Goal: Transaction & Acquisition: Purchase product/service

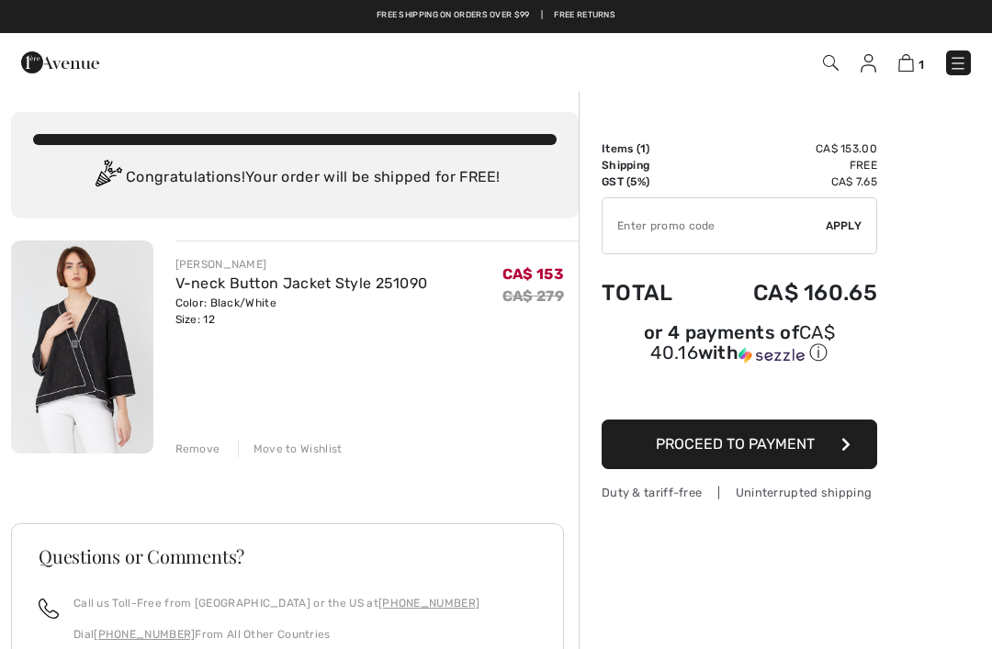
click at [646, 224] on input "TEXT" at bounding box center [713, 225] width 223 height 55
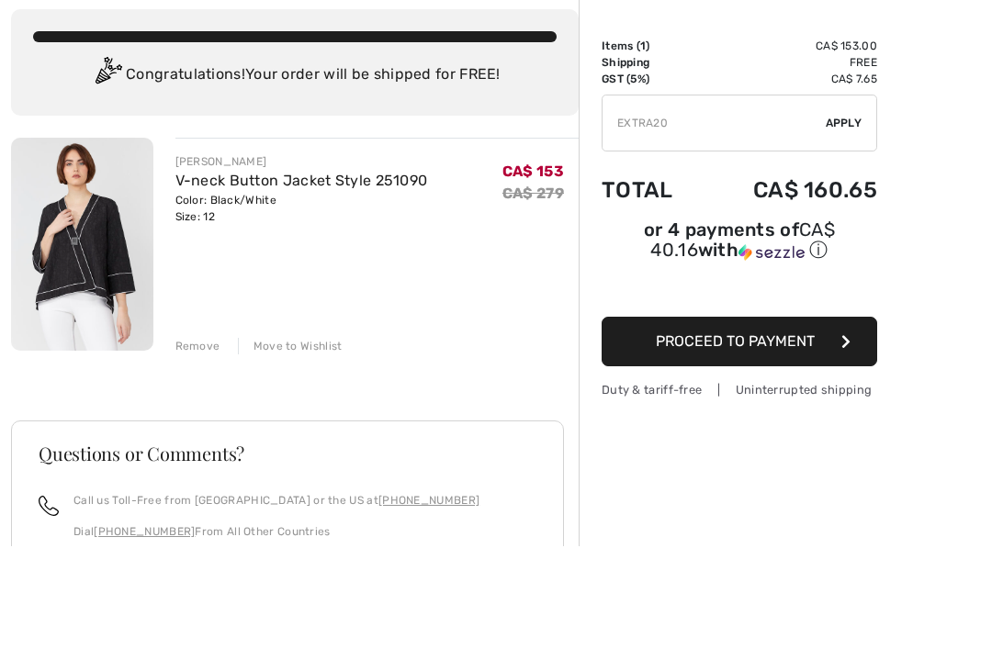
type input "EXTRA20"
click at [854, 218] on span "Apply" at bounding box center [843, 226] width 37 height 17
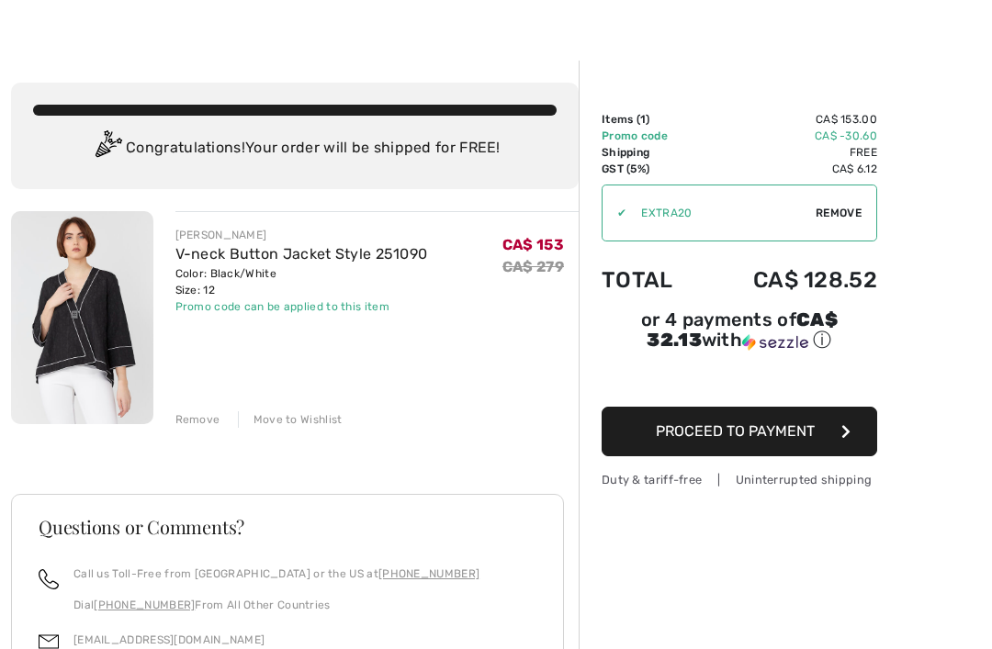
scroll to position [29, 0]
click at [331, 245] on link "V-neck Button Jacket Style 251090" at bounding box center [301, 253] width 253 height 17
click at [295, 245] on link "V-neck Button Jacket Style 251090" at bounding box center [301, 253] width 253 height 17
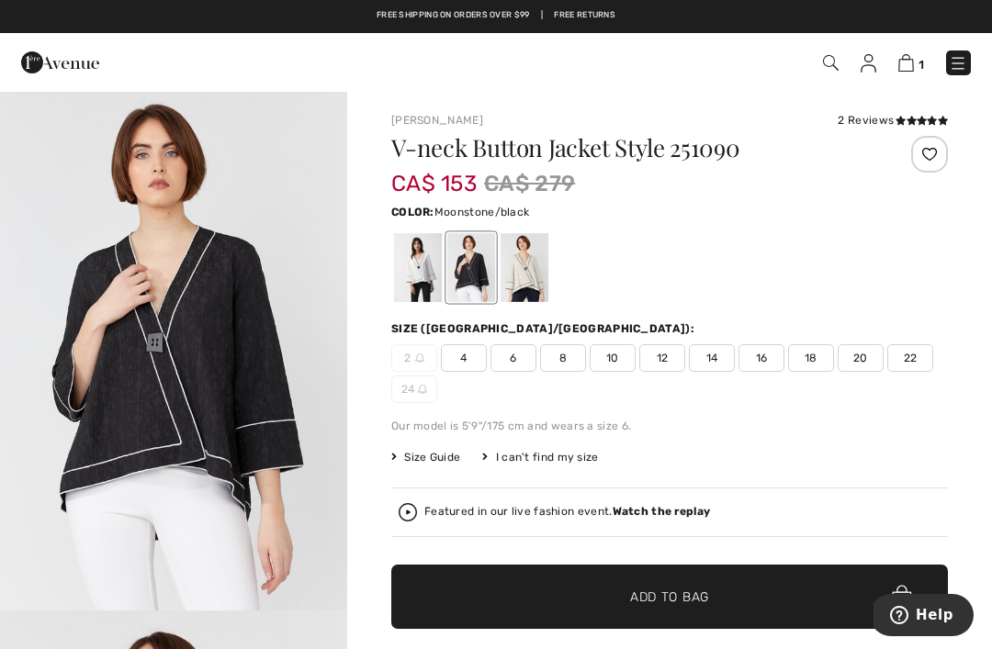
click at [534, 262] on div at bounding box center [524, 267] width 48 height 69
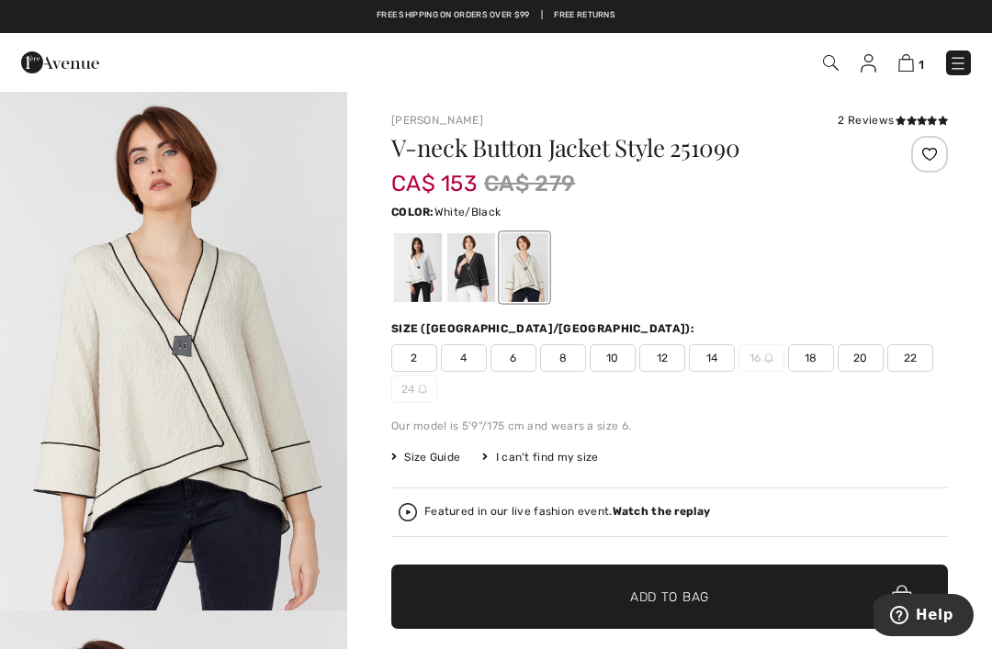
click at [422, 272] on div at bounding box center [418, 267] width 48 height 69
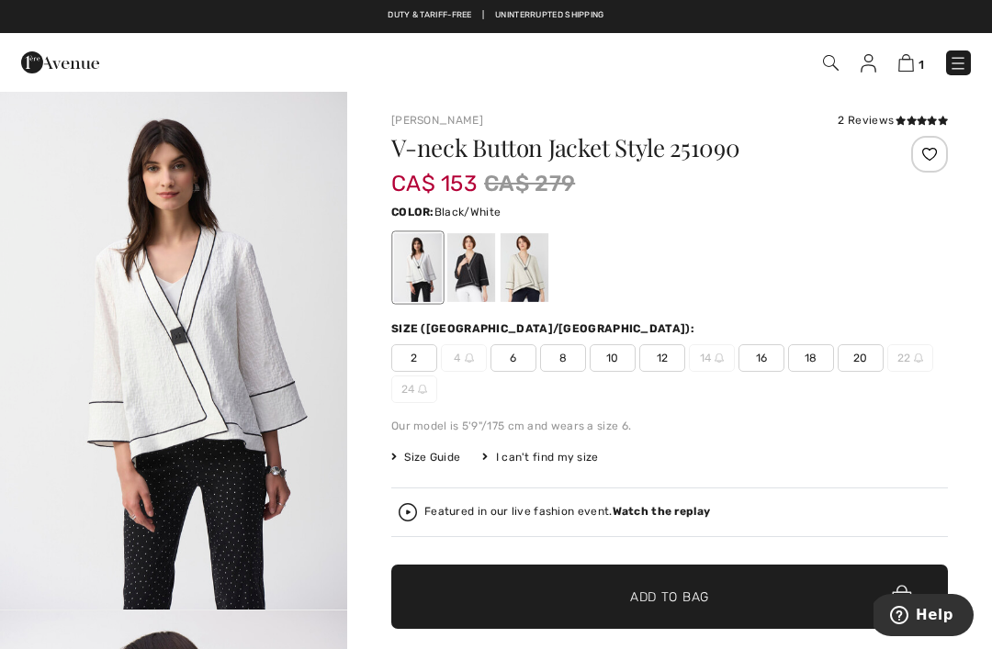
click at [477, 258] on div at bounding box center [471, 267] width 48 height 69
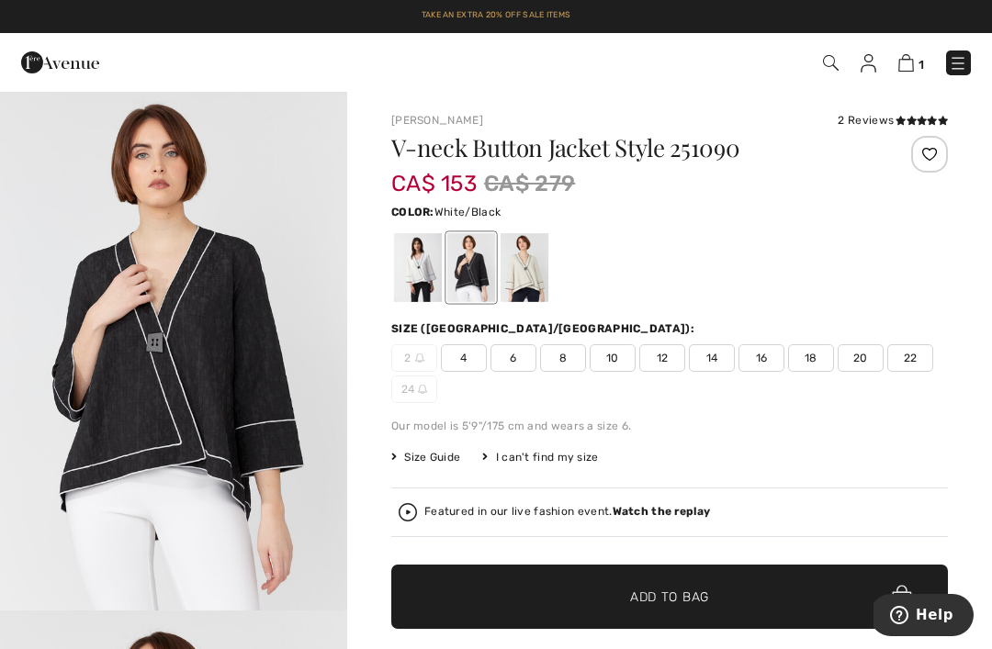
click at [416, 262] on div at bounding box center [418, 267] width 48 height 69
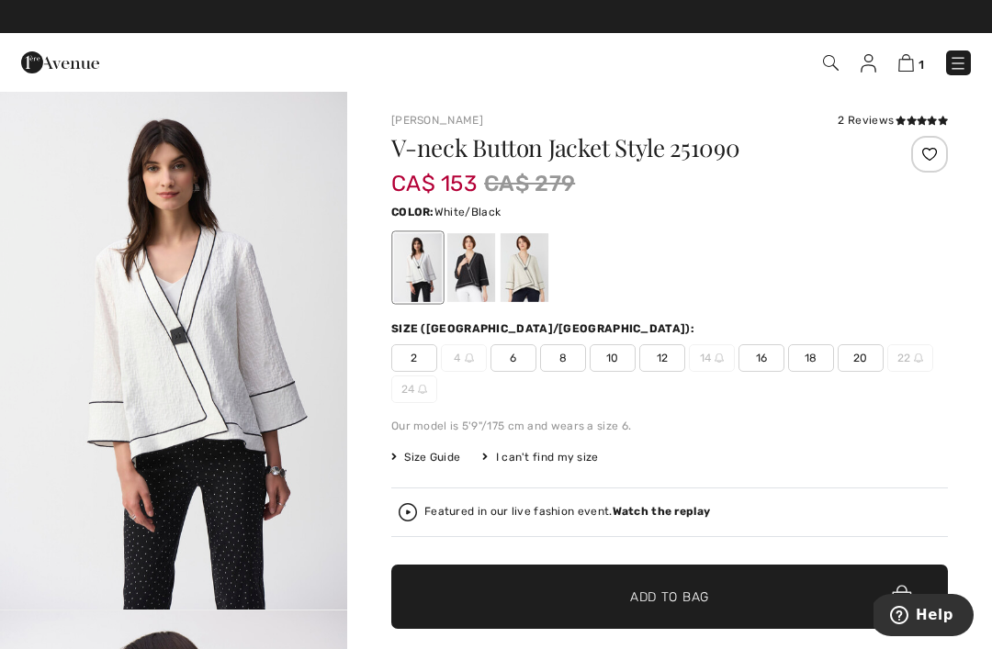
click at [467, 271] on div at bounding box center [471, 267] width 48 height 69
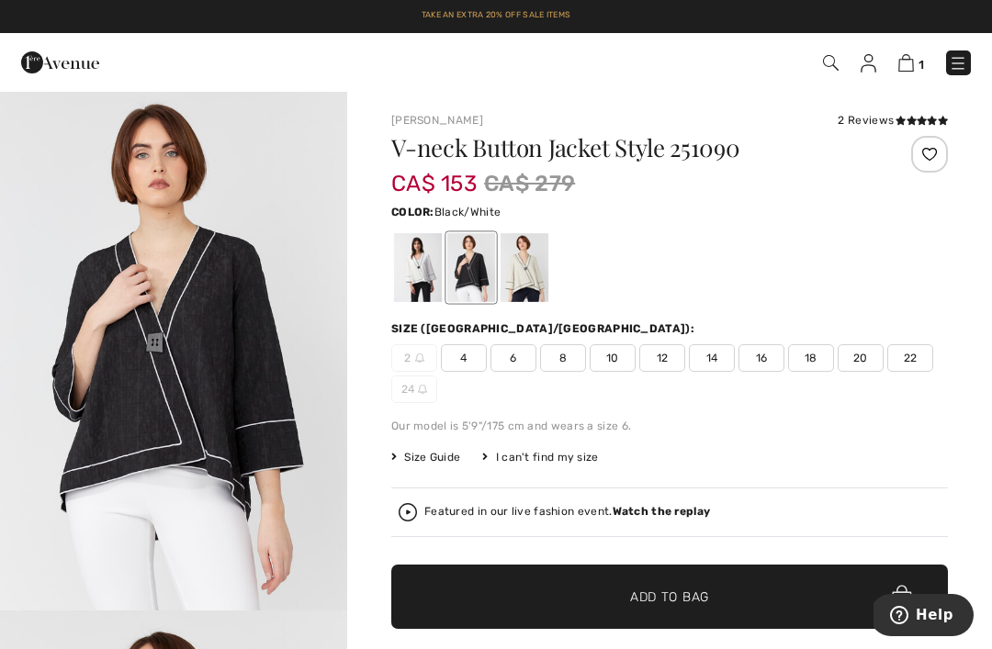
click at [883, 115] on div "2 Reviews" at bounding box center [892, 120] width 110 height 17
click at [906, 116] on icon at bounding box center [911, 120] width 10 height 9
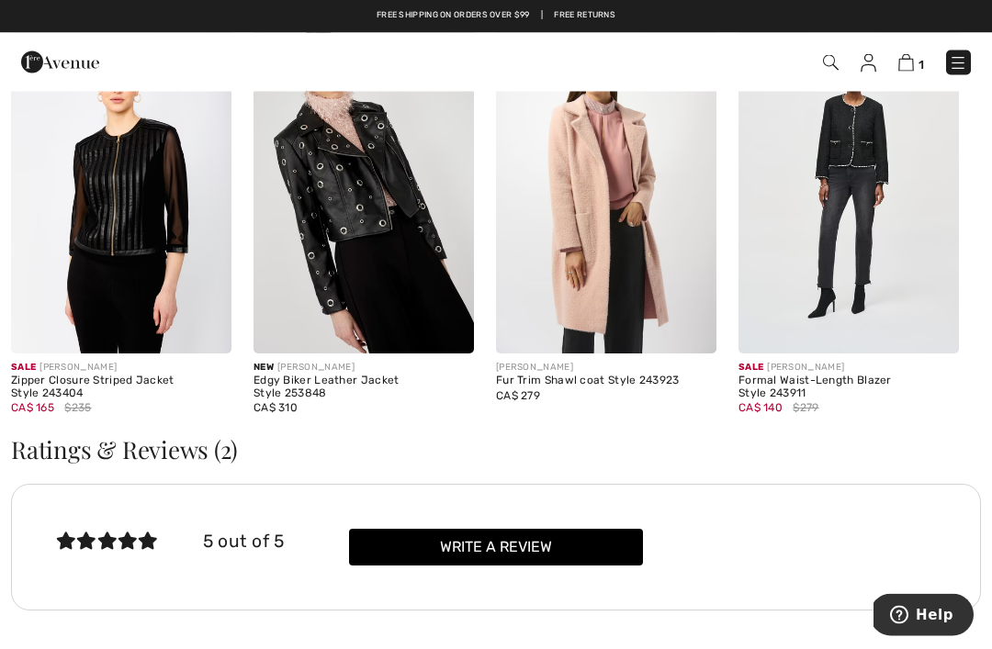
scroll to position [1679, 0]
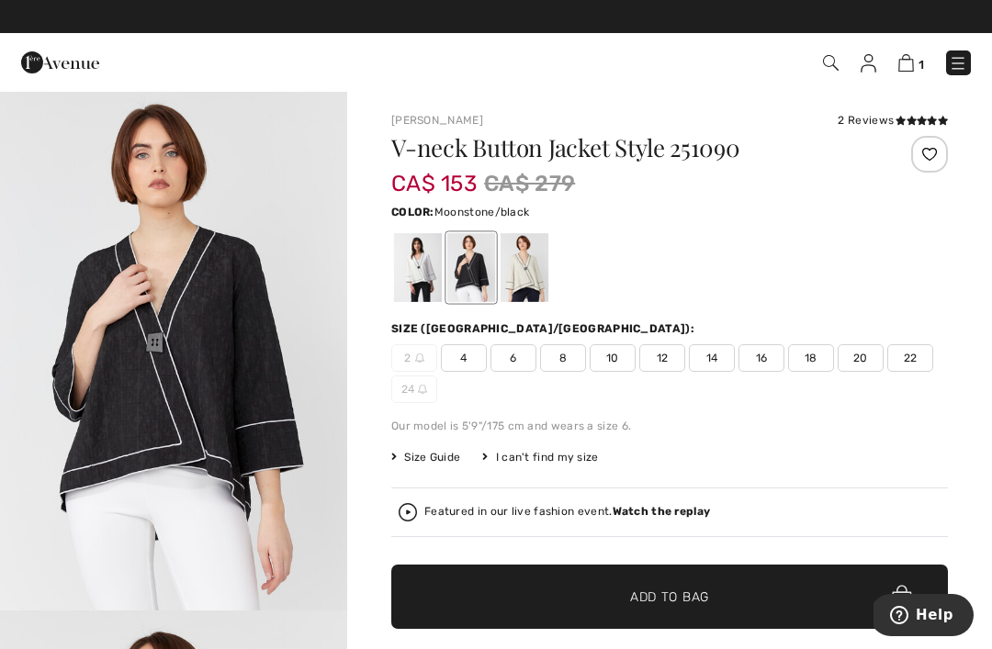
click at [521, 265] on div at bounding box center [524, 267] width 48 height 69
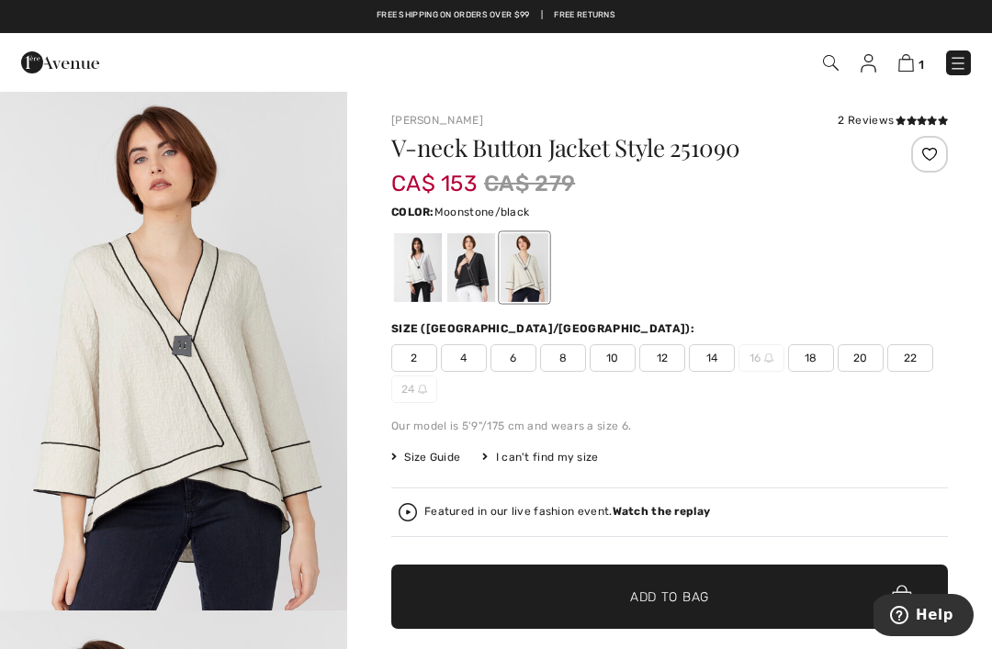
click at [410, 266] on div at bounding box center [418, 267] width 48 height 69
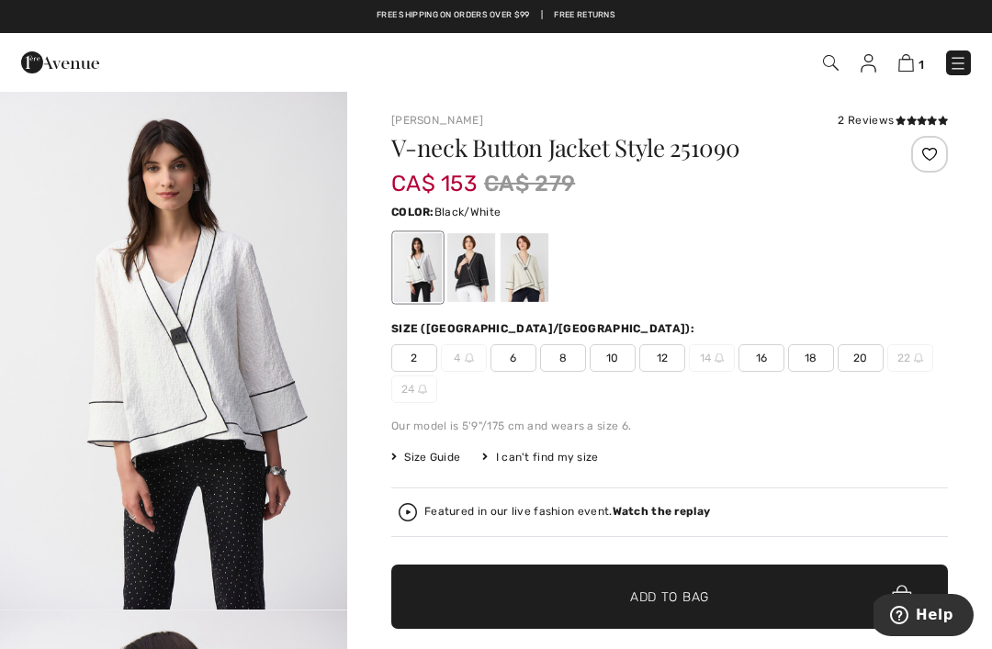
click at [466, 263] on div at bounding box center [471, 267] width 48 height 69
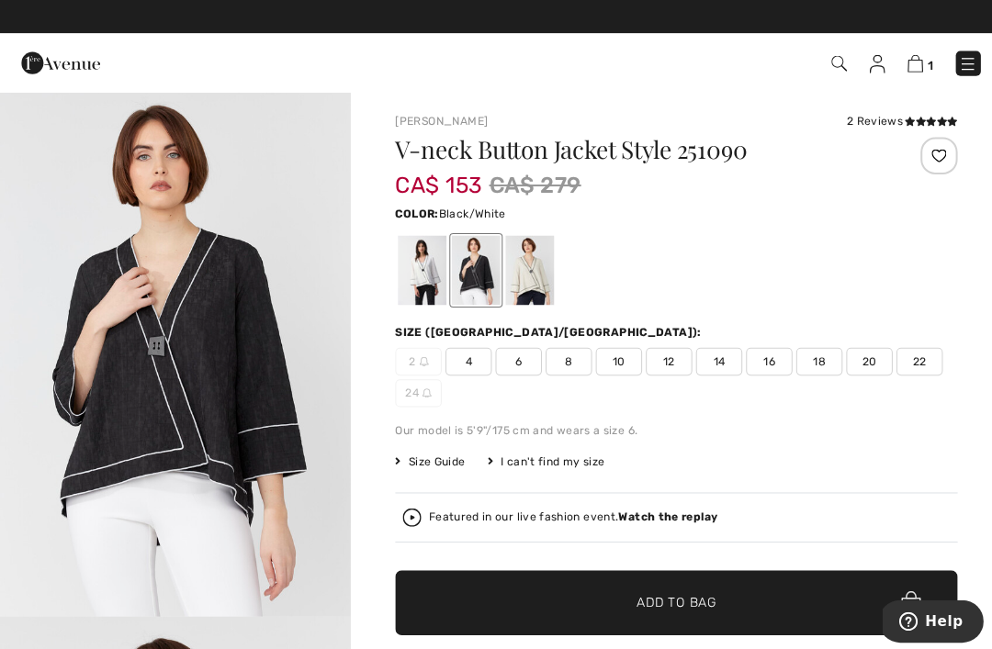
click at [911, 66] on img at bounding box center [906, 62] width 16 height 17
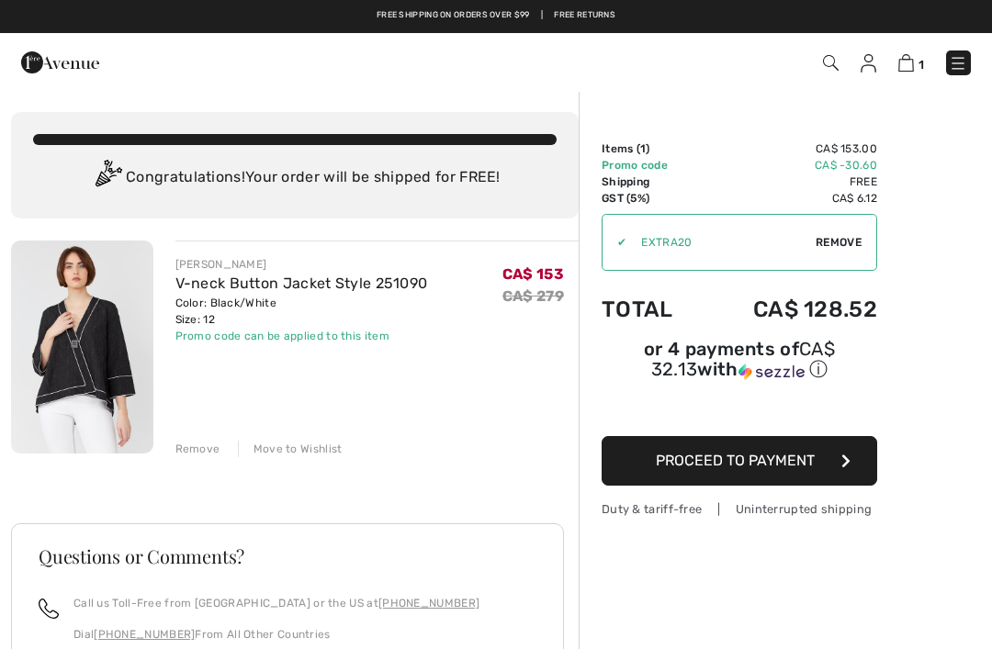
click at [265, 283] on link "V-neck Button Jacket Style 251090" at bounding box center [301, 283] width 253 height 17
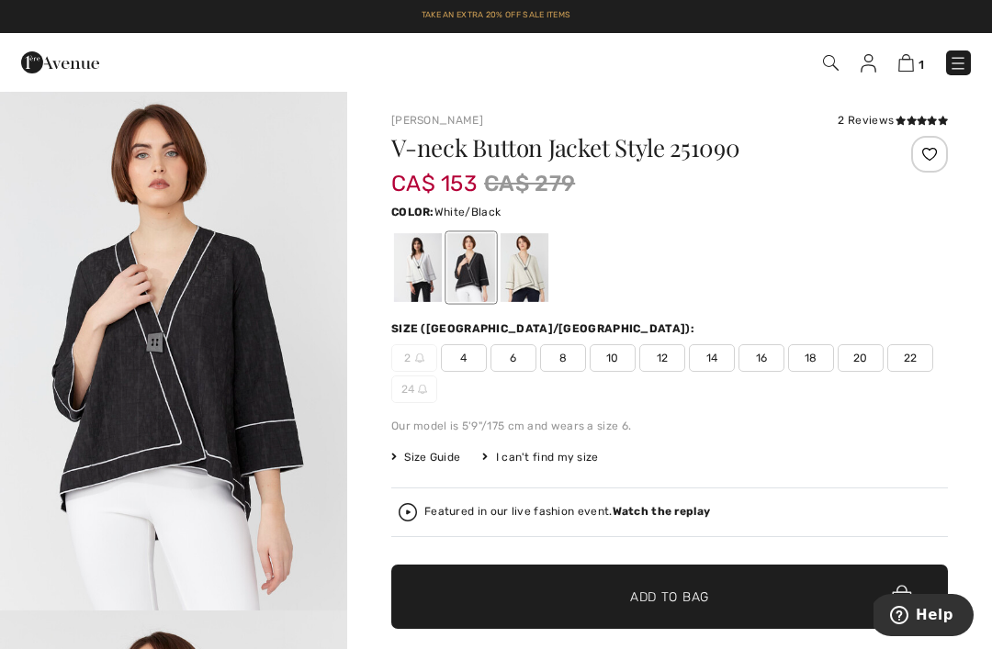
click at [421, 278] on div at bounding box center [418, 267] width 48 height 69
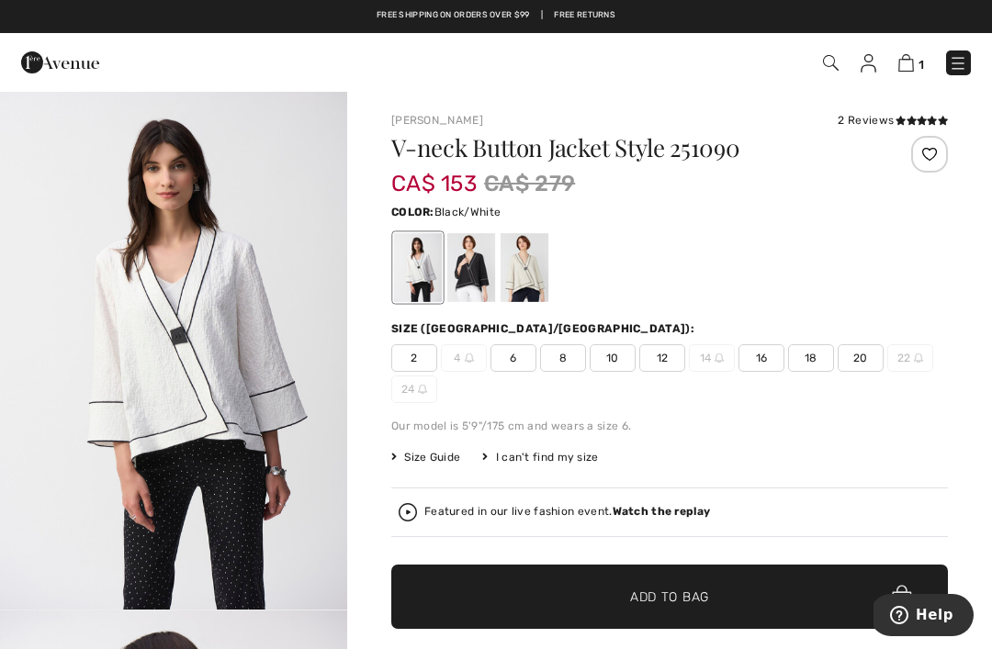
click at [477, 264] on div at bounding box center [471, 267] width 48 height 69
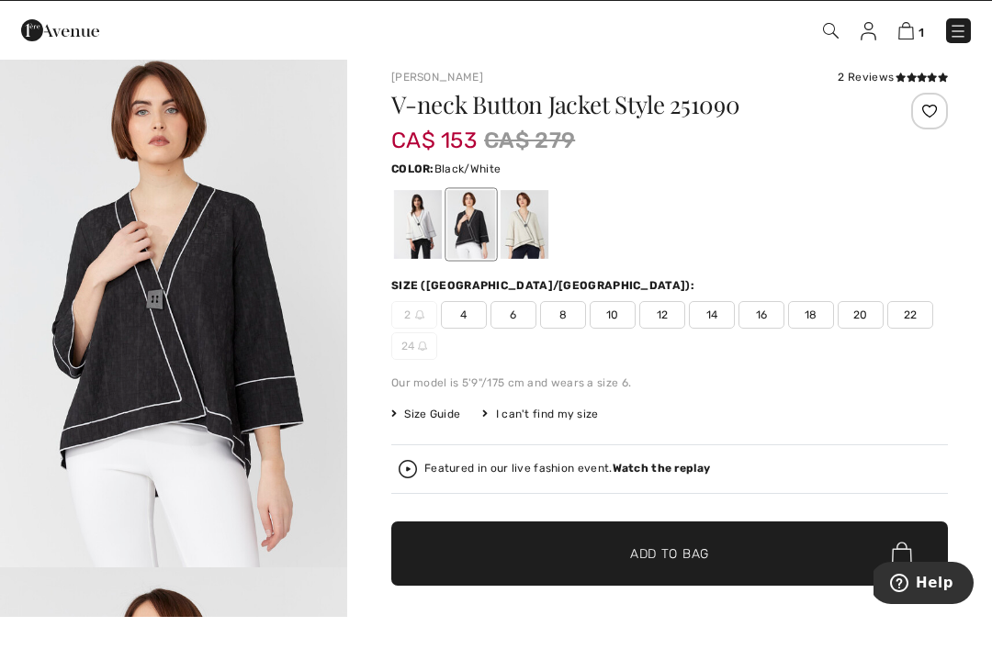
scroll to position [43, 0]
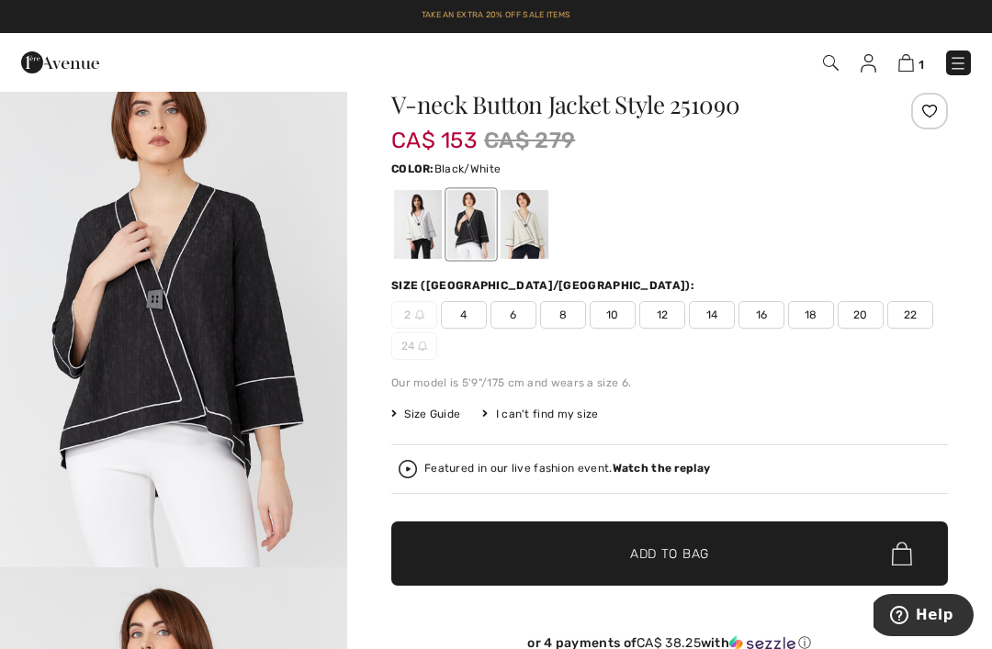
click at [902, 69] on img at bounding box center [906, 62] width 16 height 17
click at [908, 62] on img at bounding box center [906, 62] width 16 height 17
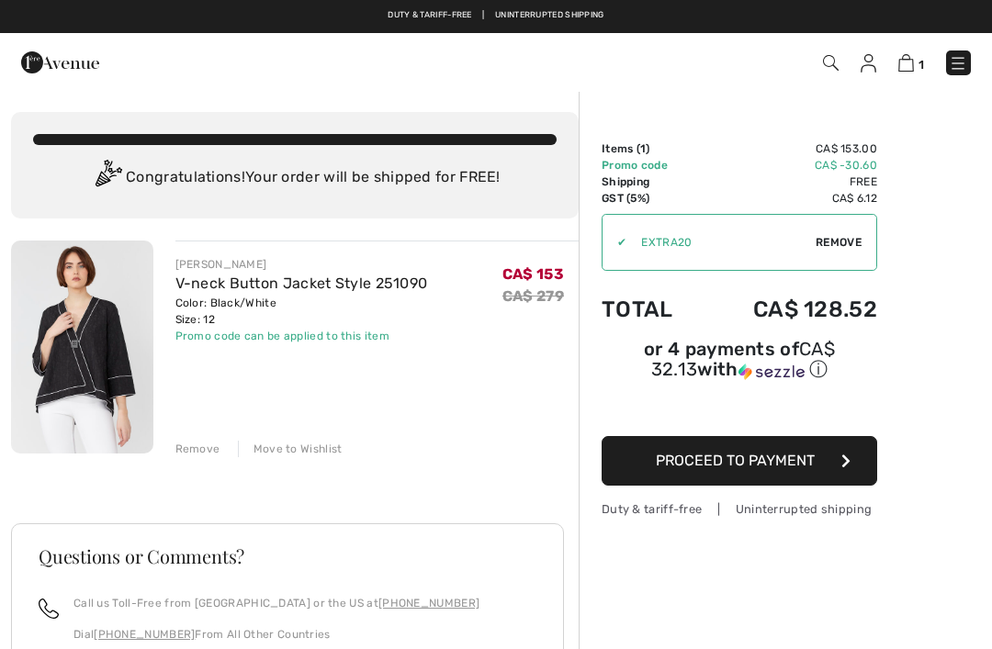
click at [260, 278] on link "V-neck Button Jacket Style 251090" at bounding box center [301, 283] width 253 height 17
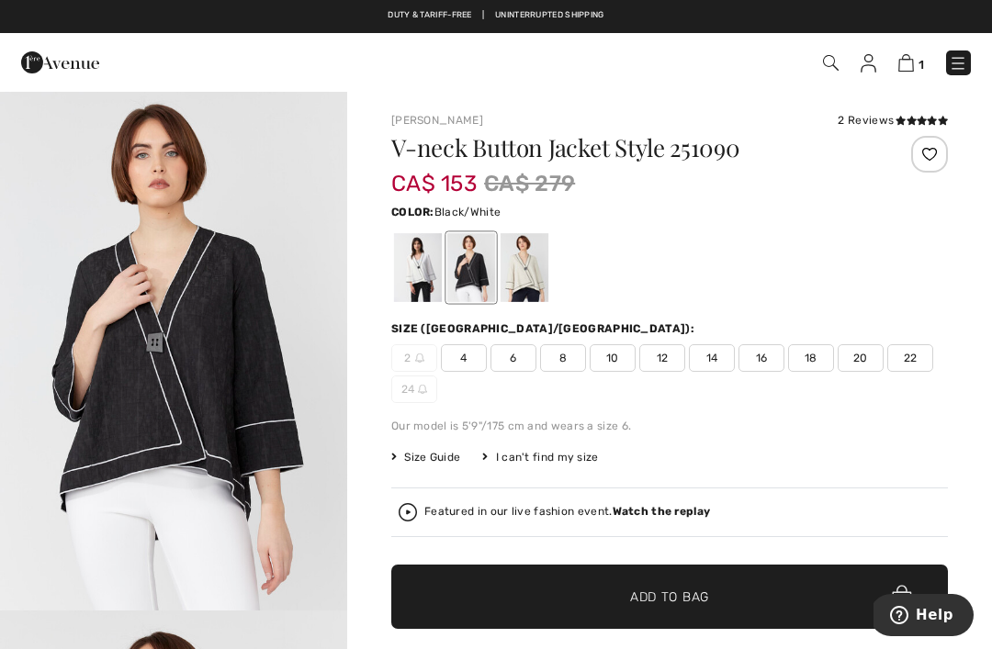
click at [286, 366] on img "1 / 6" at bounding box center [173, 350] width 347 height 521
click at [424, 271] on div at bounding box center [418, 267] width 48 height 69
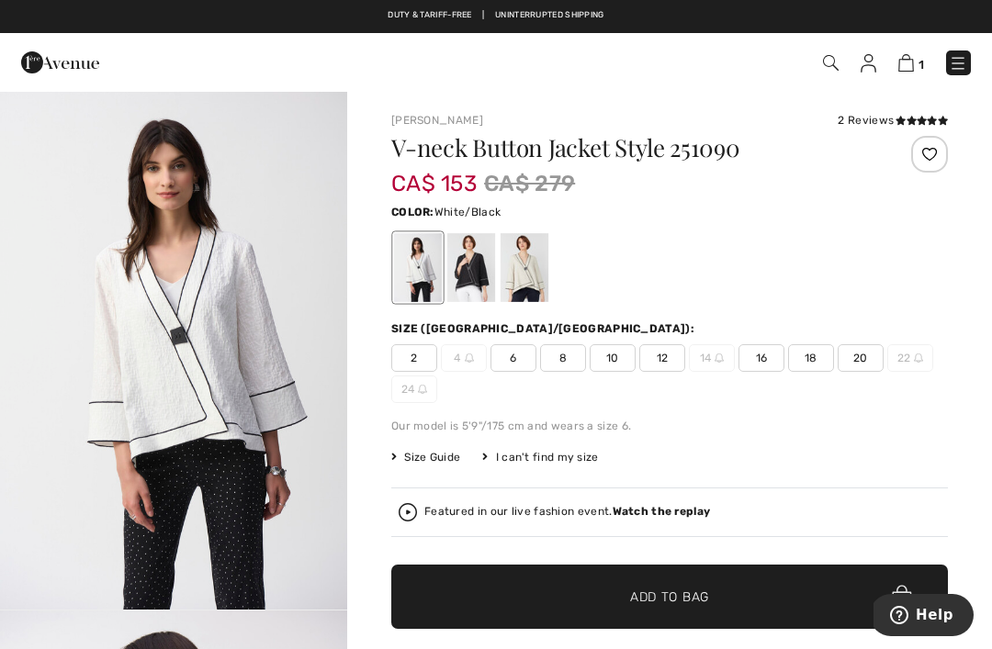
click at [286, 376] on img "1 / 5" at bounding box center [173, 350] width 347 height 520
click at [474, 269] on div at bounding box center [471, 267] width 48 height 69
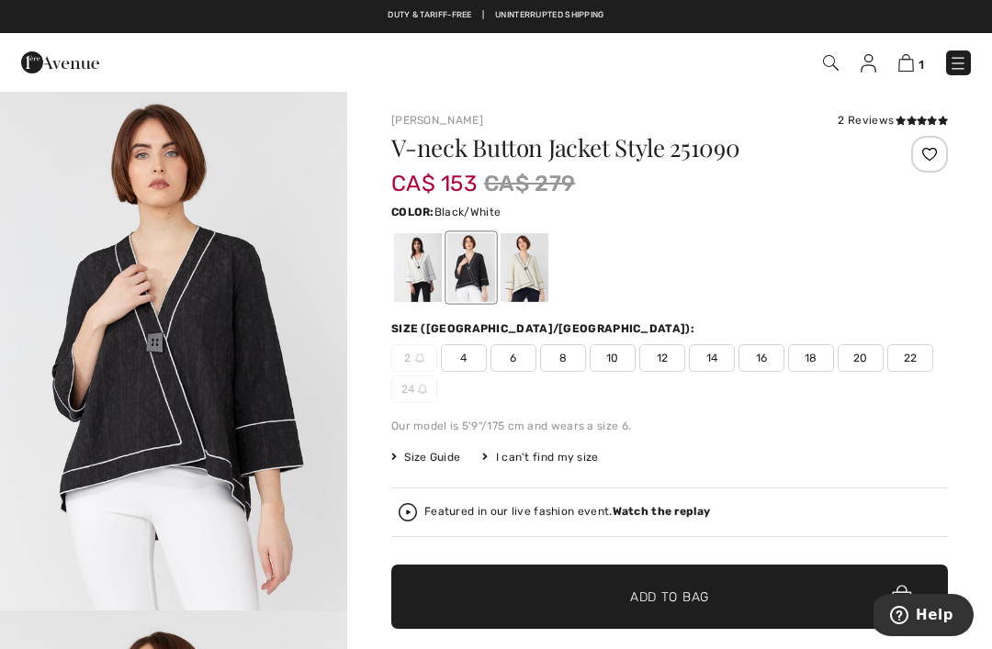
click at [288, 400] on img "1 / 6" at bounding box center [173, 350] width 347 height 521
click at [533, 269] on div at bounding box center [524, 267] width 48 height 69
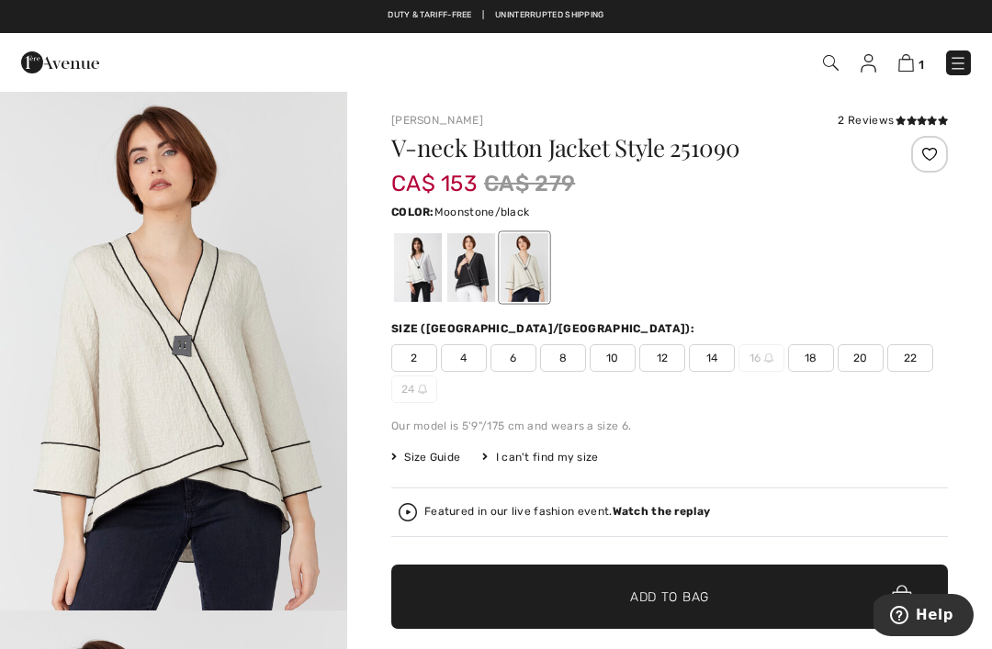
click at [286, 395] on img "1 / 5" at bounding box center [173, 350] width 347 height 521
click at [477, 282] on div at bounding box center [471, 267] width 48 height 69
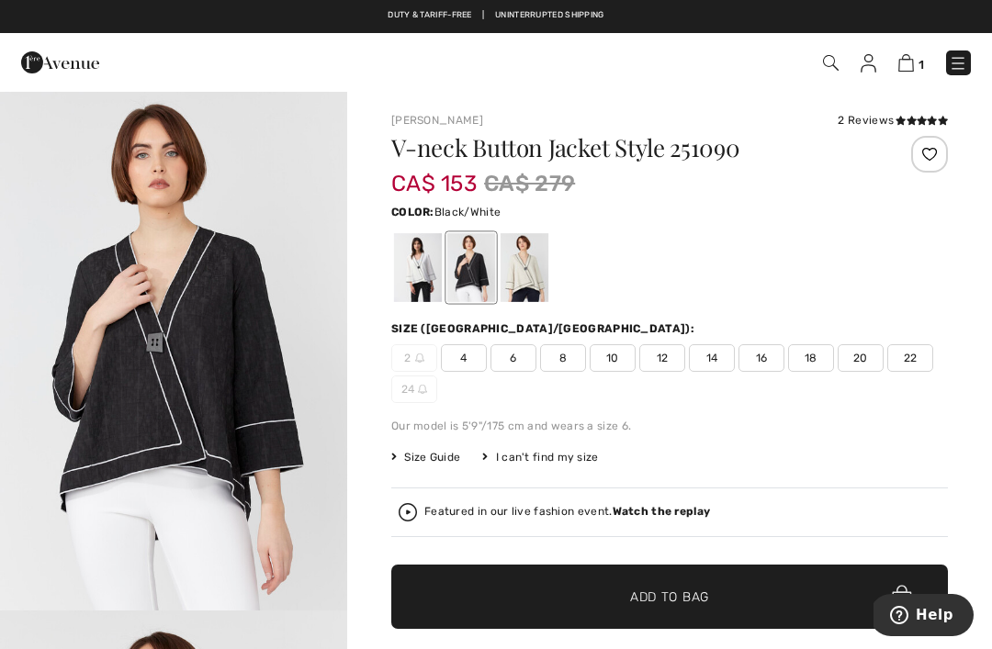
click at [887, 72] on span "1" at bounding box center [699, 63] width 543 height 25
click at [910, 63] on img at bounding box center [906, 62] width 16 height 17
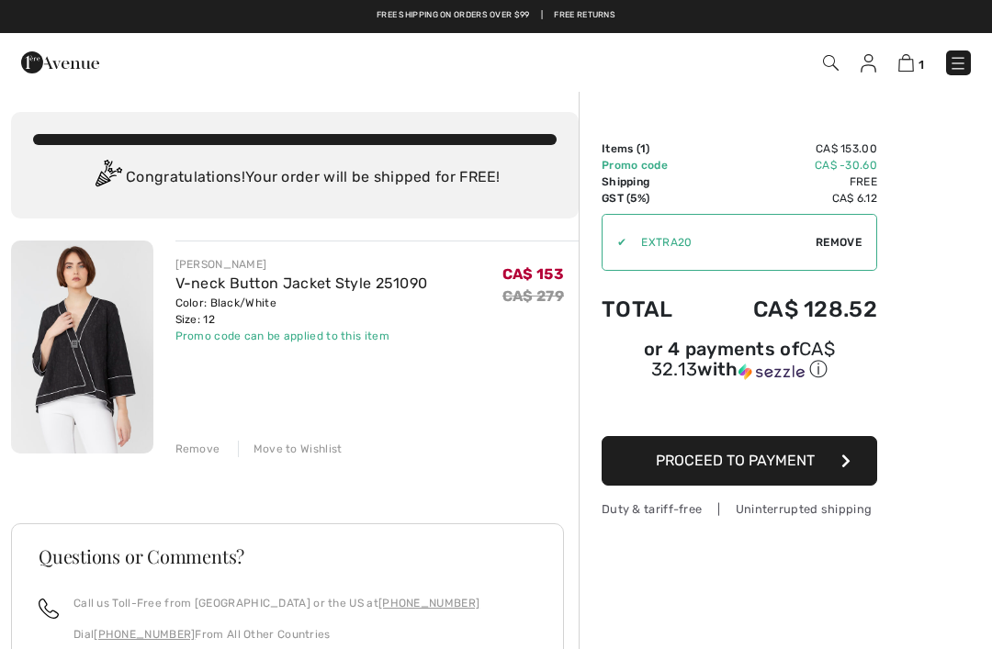
click at [836, 466] on button "Proceed to Payment" at bounding box center [738, 461] width 275 height 50
click at [734, 469] on span "Proceed to Payment" at bounding box center [735, 460] width 159 height 17
click at [777, 473] on button "Proceed to Payment" at bounding box center [738, 461] width 275 height 50
click at [850, 465] on button "Proceed to Payment" at bounding box center [738, 461] width 275 height 50
click at [840, 468] on button "Proceed to Payment" at bounding box center [738, 461] width 275 height 50
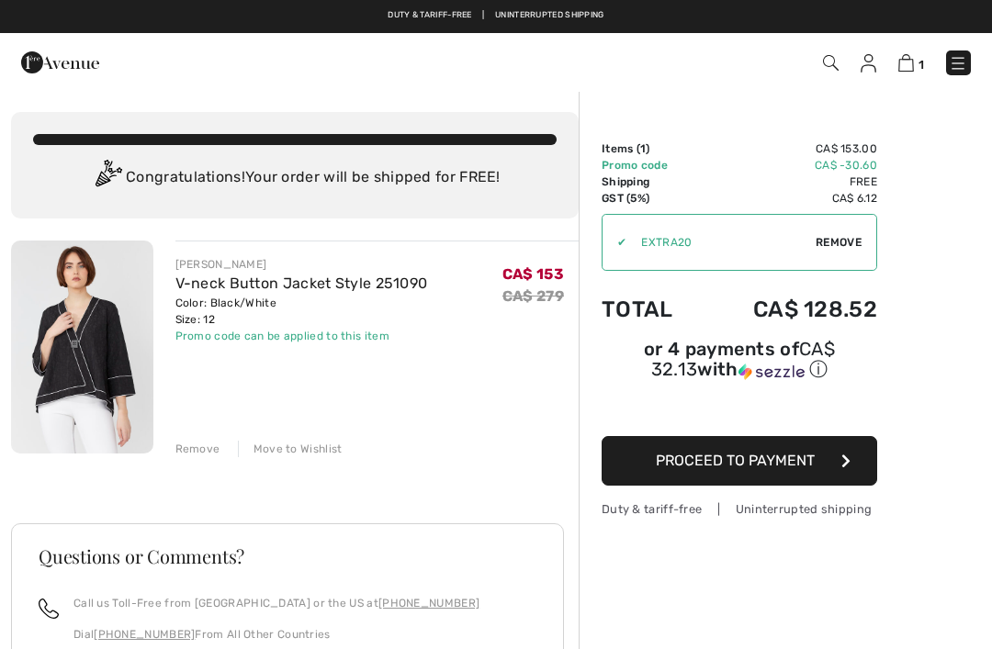
click at [706, 455] on span "Proceed to Payment" at bounding box center [735, 460] width 159 height 17
click at [694, 473] on button "Proceed to Payment" at bounding box center [738, 461] width 275 height 50
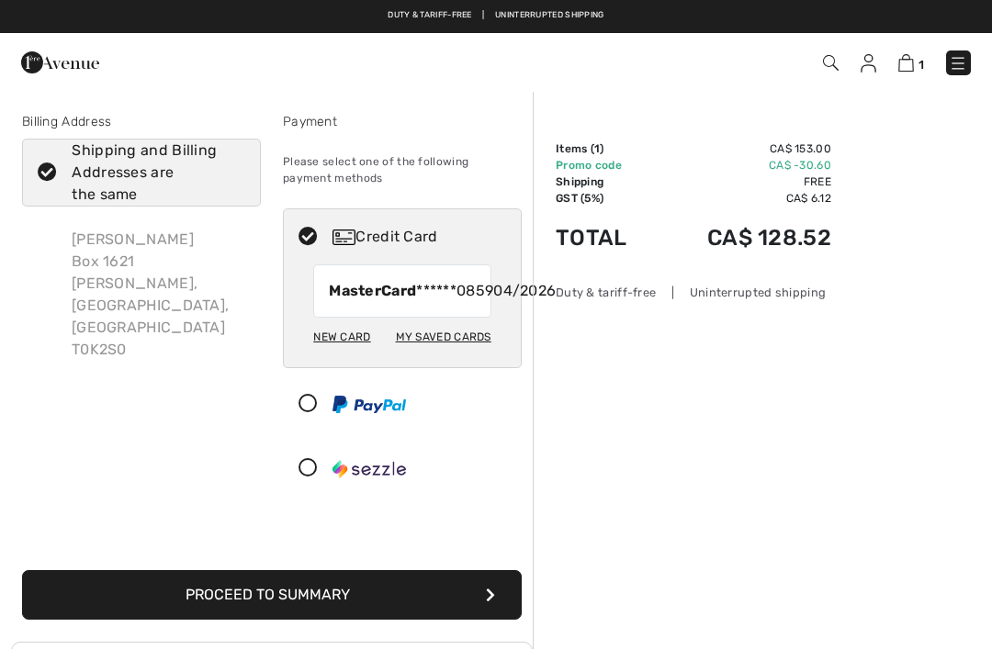
checkbox input "true"
click at [344, 353] on div "New Card" at bounding box center [341, 336] width 57 height 31
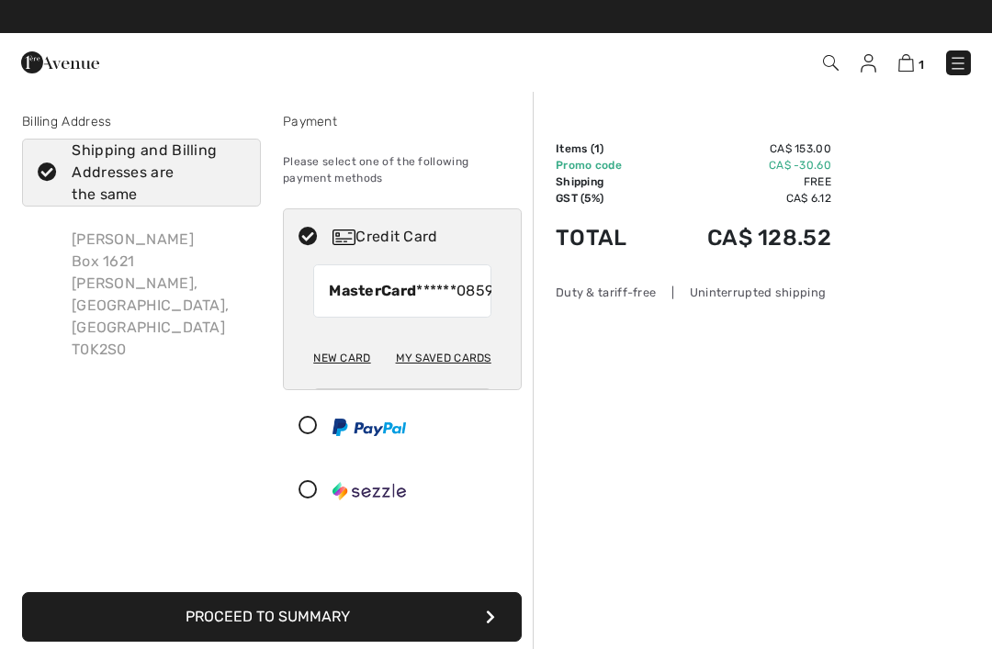
radio input "true"
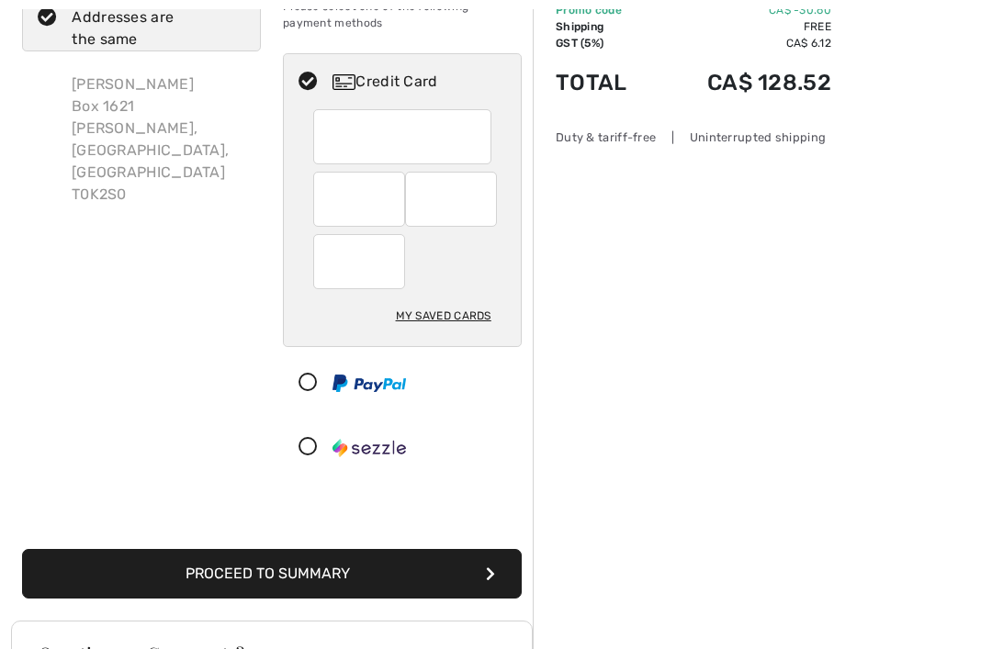
scroll to position [154, 0]
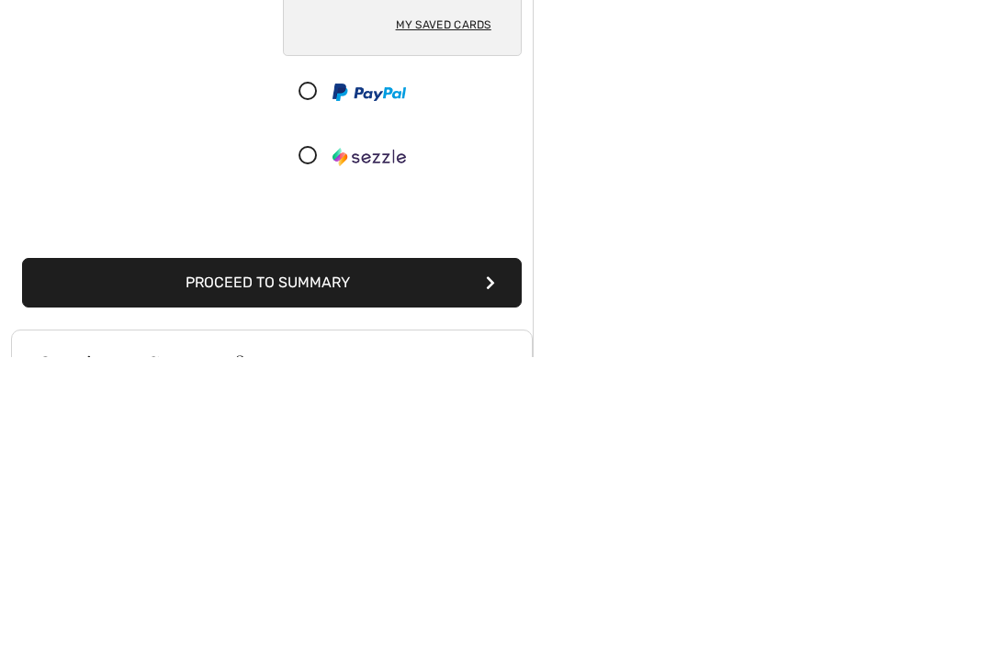
click at [343, 550] on button "Proceed to Summary" at bounding box center [272, 575] width 500 height 50
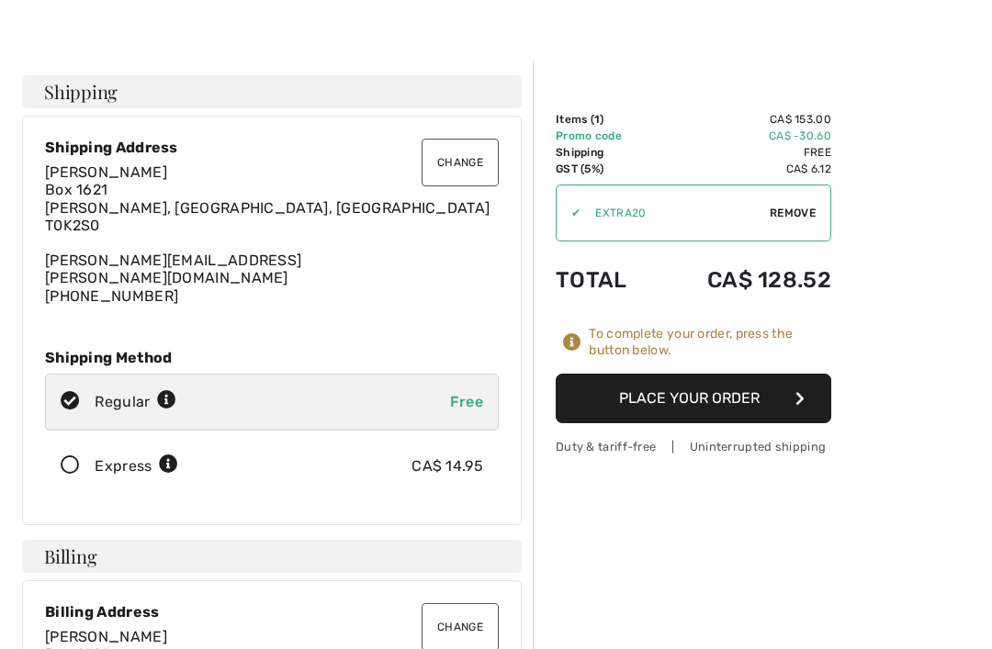
scroll to position [29, 0]
click at [721, 410] on button "Place Your Order" at bounding box center [693, 399] width 275 height 50
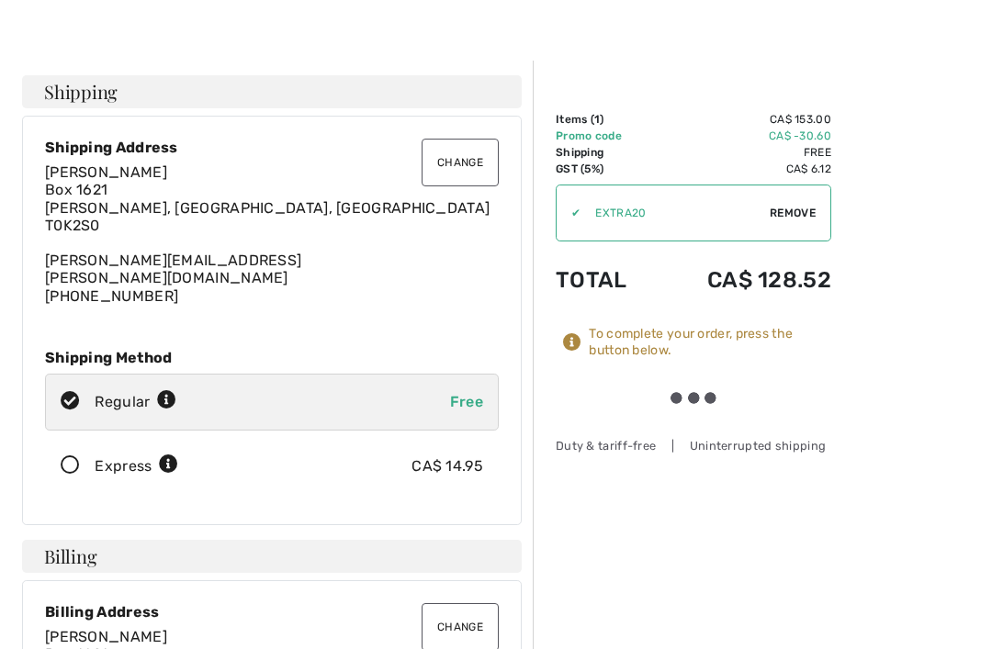
click at [720, 400] on div at bounding box center [693, 398] width 275 height 49
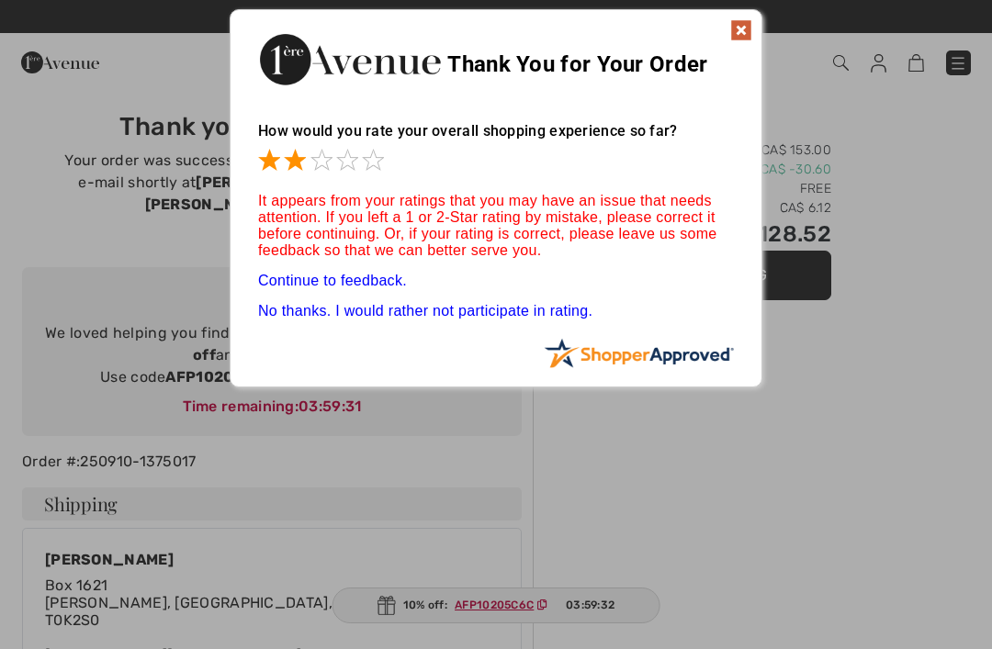
click at [305, 163] on span at bounding box center [295, 160] width 22 height 22
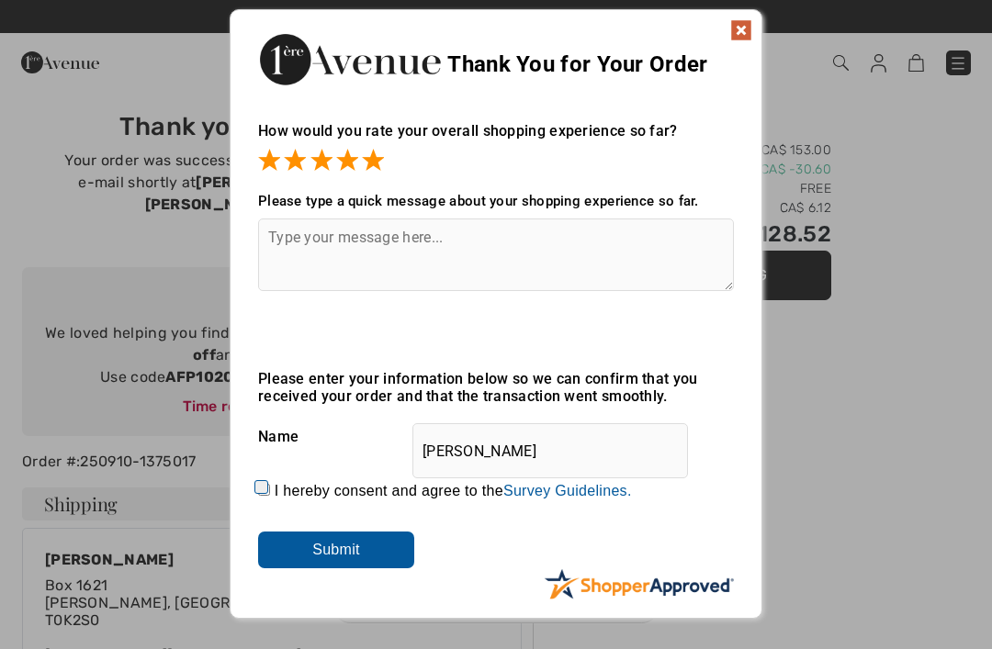
click at [379, 168] on span at bounding box center [373, 160] width 22 height 22
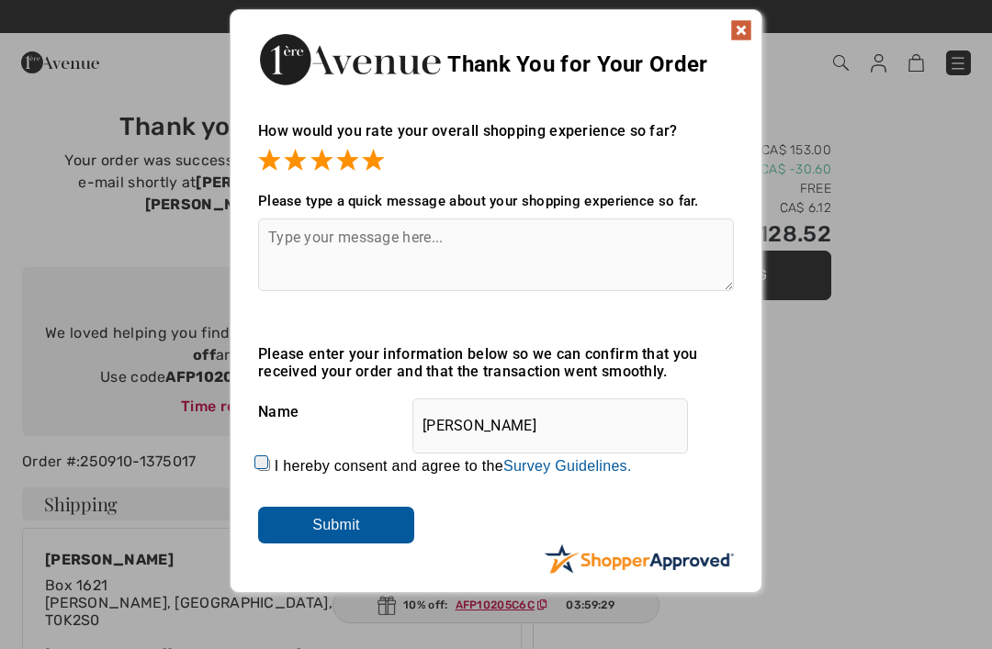
click at [365, 518] on input "Submit" at bounding box center [336, 525] width 156 height 37
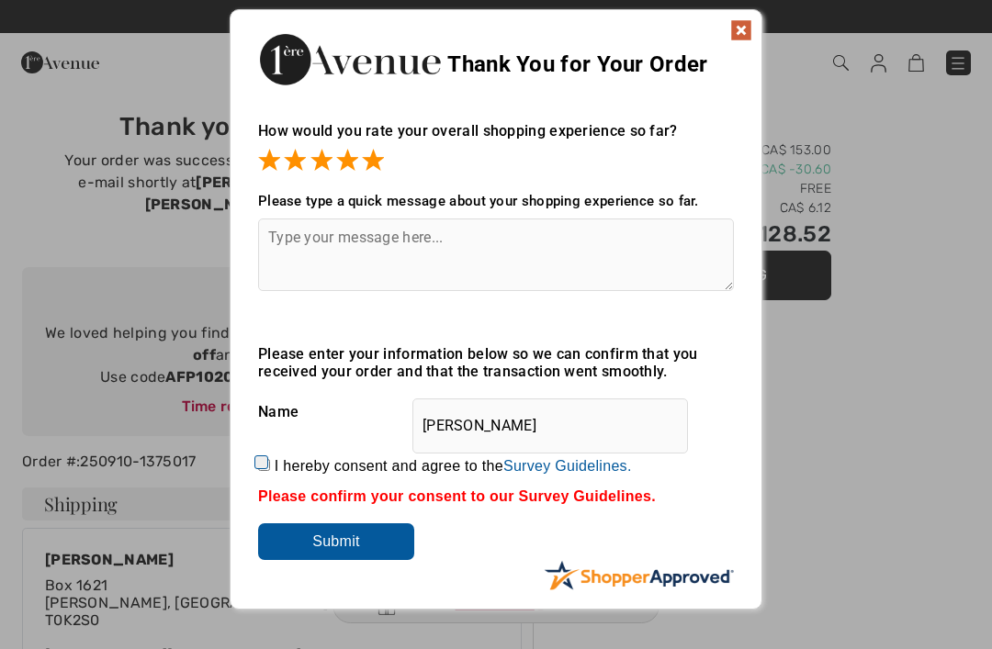
click at [359, 546] on input "Submit" at bounding box center [336, 541] width 156 height 37
click at [296, 238] on textarea at bounding box center [496, 255] width 476 height 73
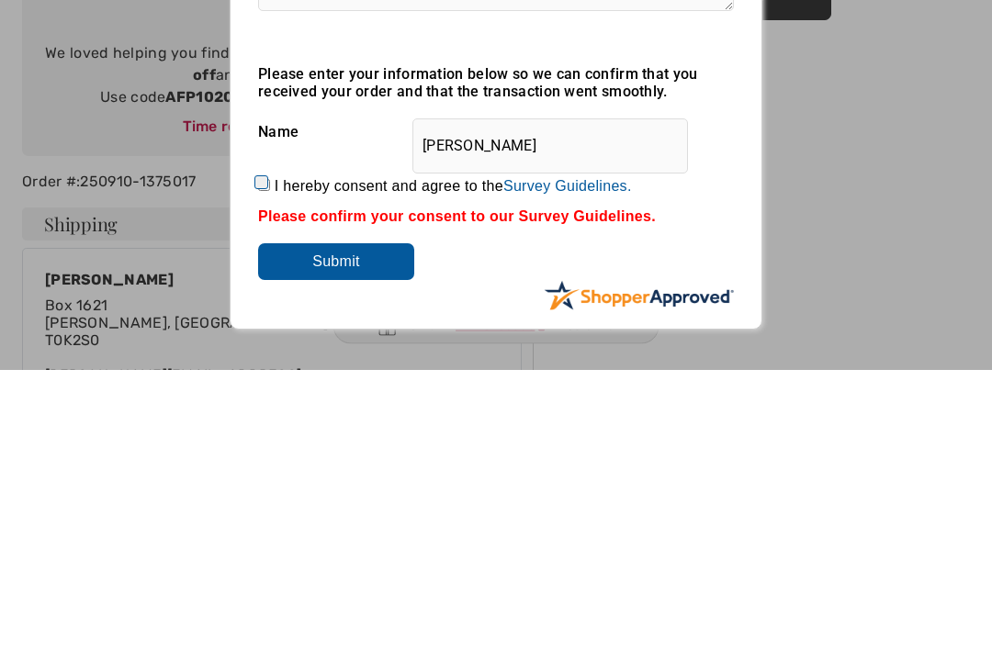
type textarea "Great"
click at [278, 458] on label "I hereby consent and agree to the By submitting a review, you grant permission …" at bounding box center [453, 466] width 357 height 17
click at [270, 459] on input "I hereby consent and agree to the By submitting a review, you grant permission …" at bounding box center [264, 465] width 12 height 12
checkbox input "true"
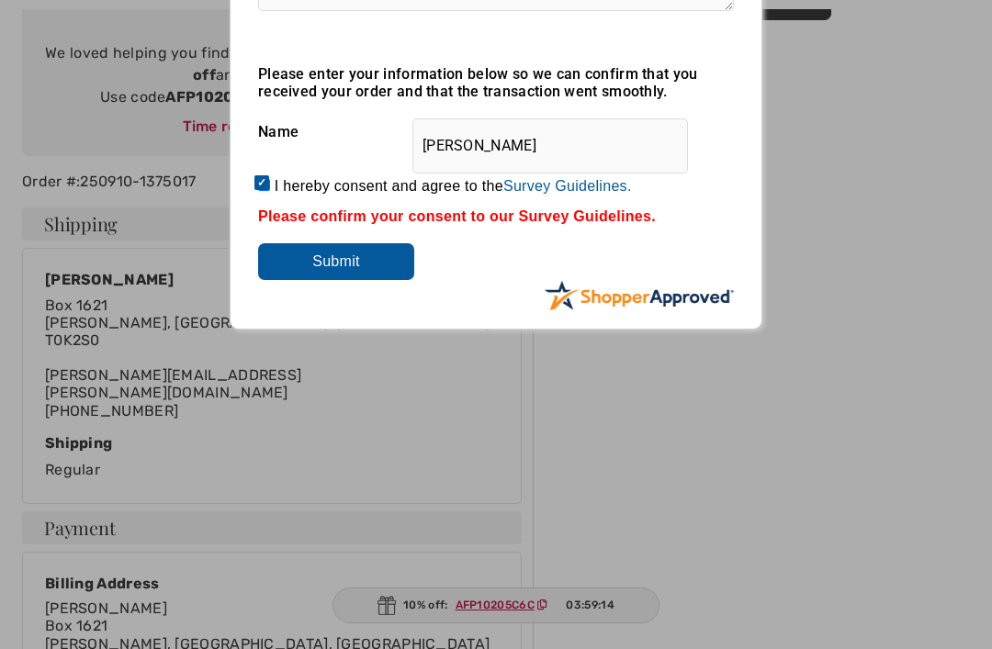
click at [349, 266] on input "Submit" at bounding box center [336, 261] width 156 height 37
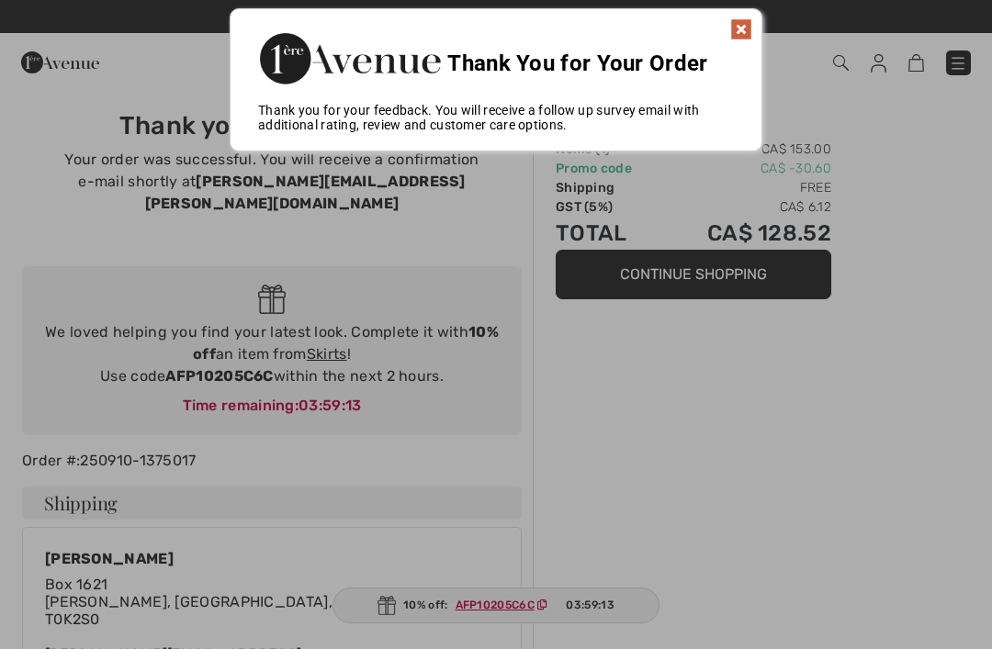
scroll to position [0, 0]
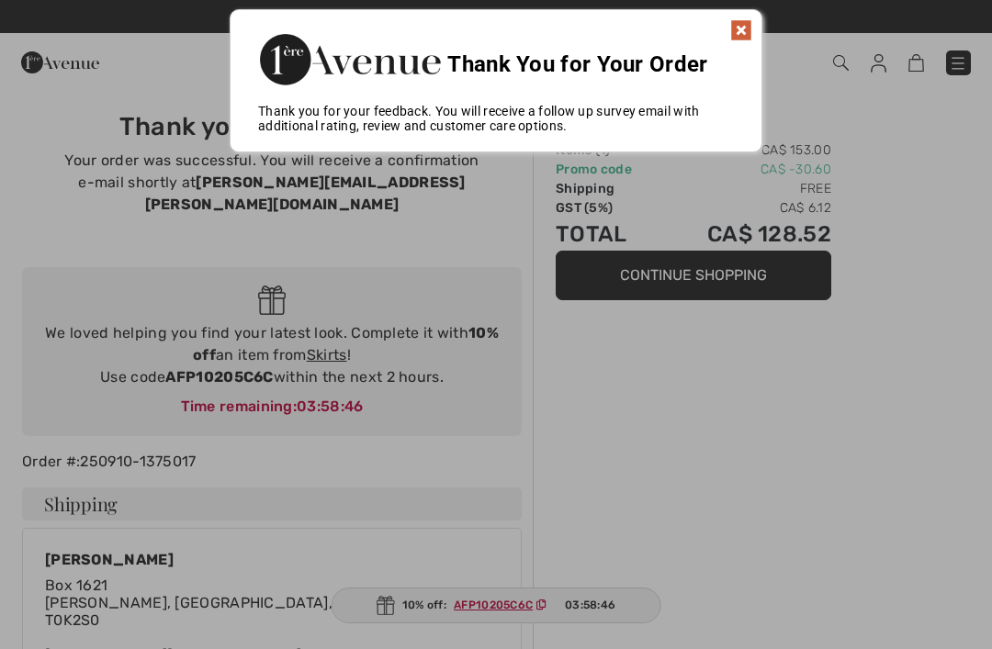
click at [750, 26] on img at bounding box center [741, 30] width 22 height 22
